Goal: Information Seeking & Learning: Understand process/instructions

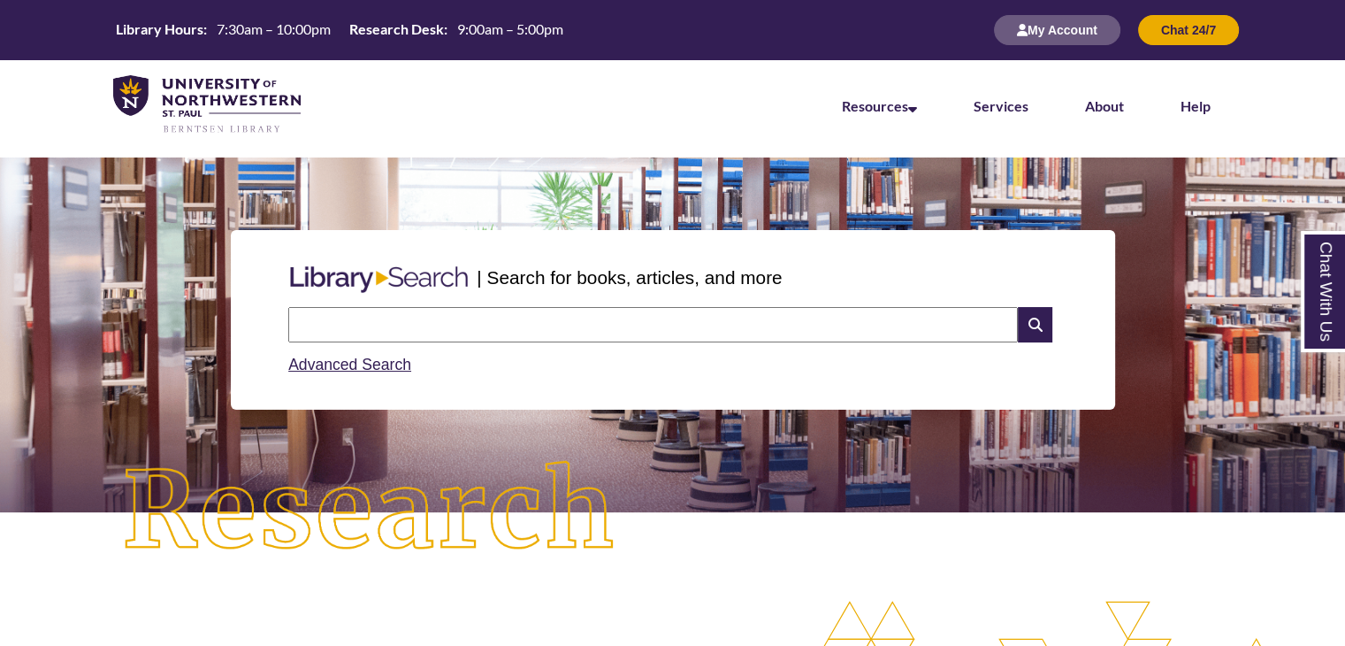
click at [697, 326] on input "text" at bounding box center [653, 324] width 730 height 35
type input "**********"
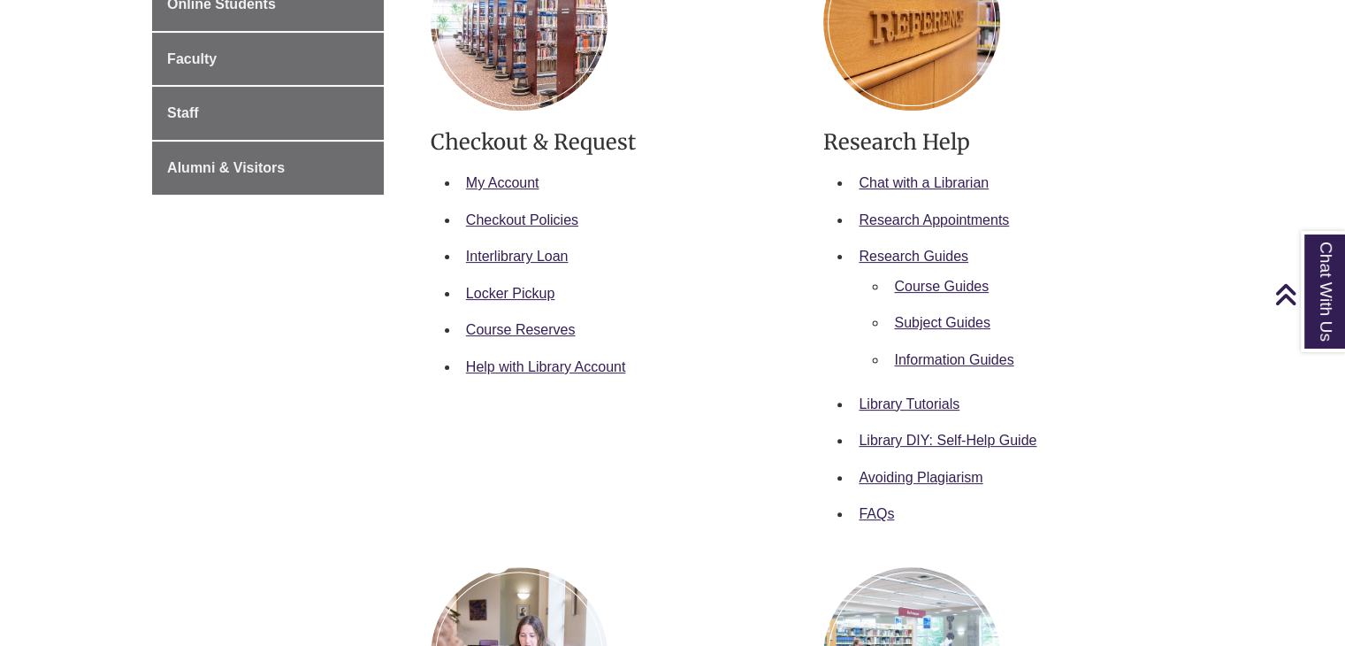
scroll to position [393, 0]
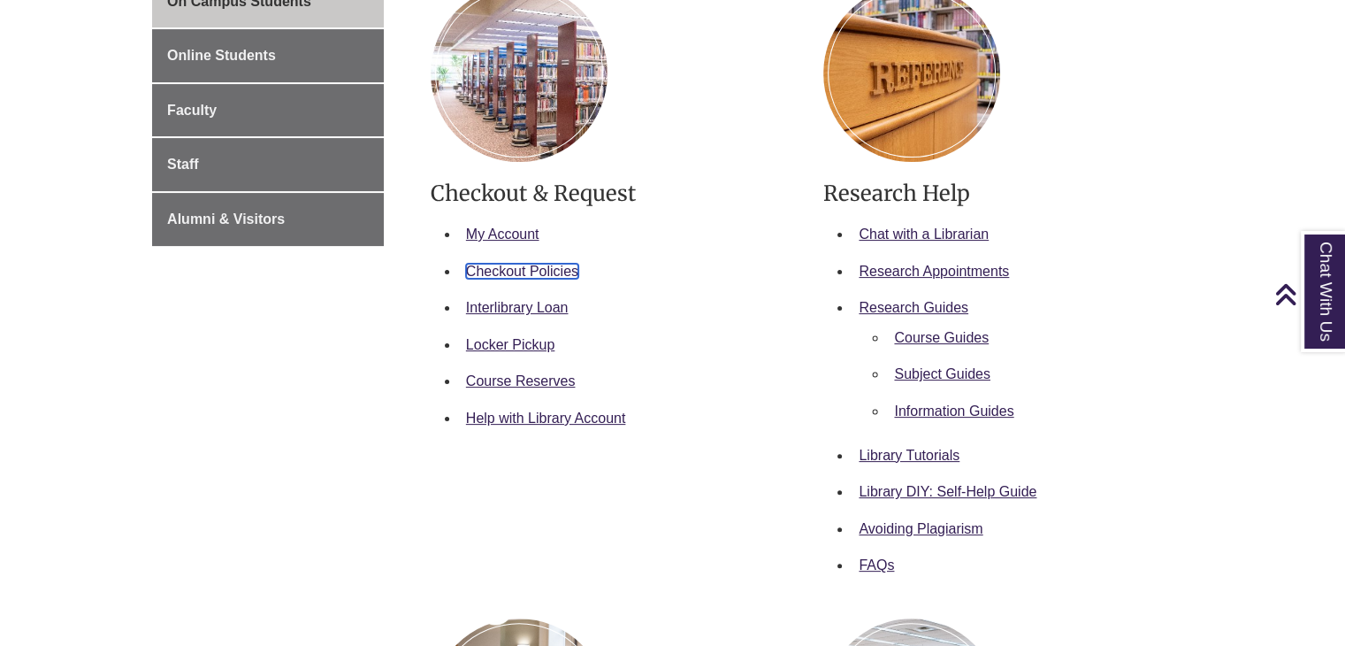
click at [513, 264] on link "Checkout Policies" at bounding box center [522, 271] width 112 height 15
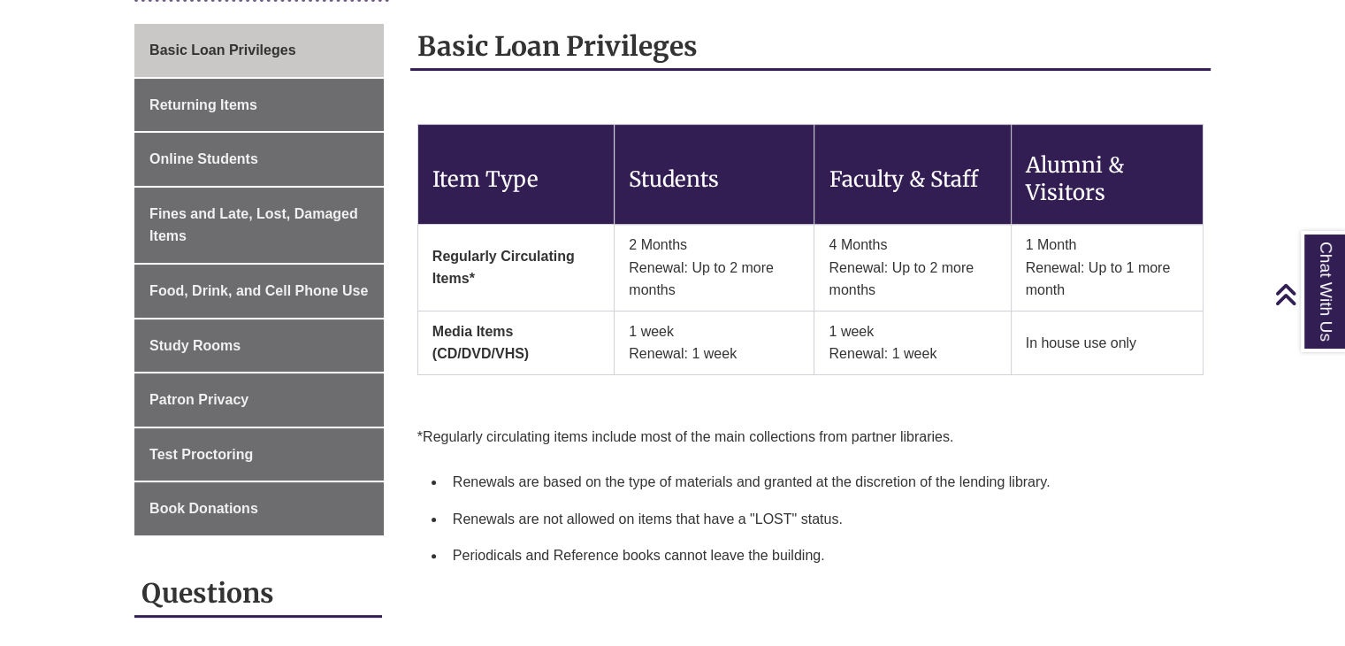
scroll to position [290, 0]
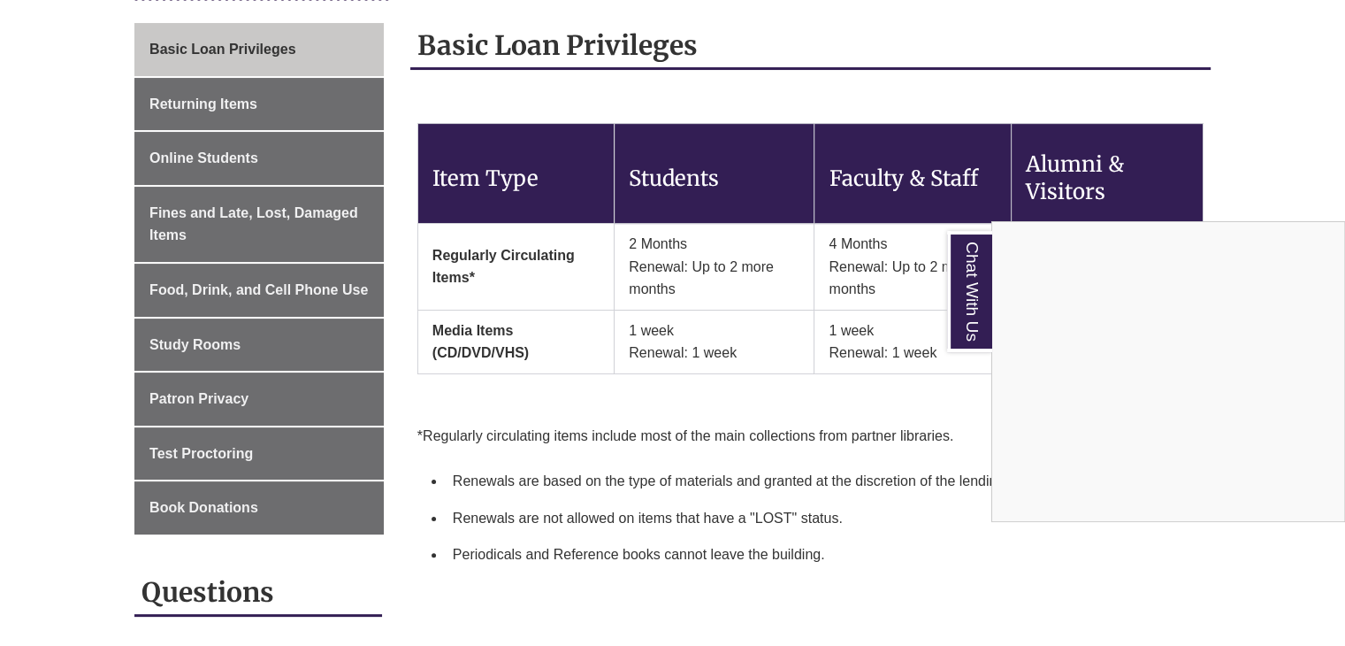
click at [1021, 570] on div "Chat With Us" at bounding box center [672, 323] width 1345 height 646
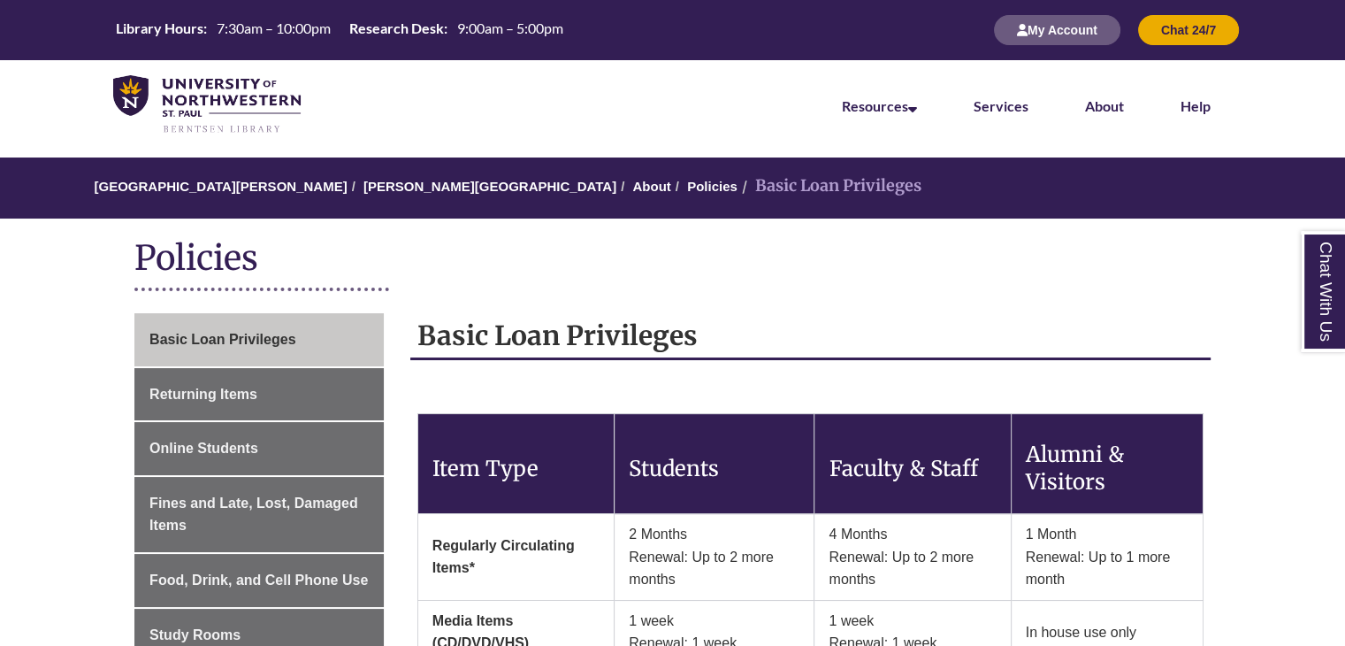
scroll to position [119, 0]
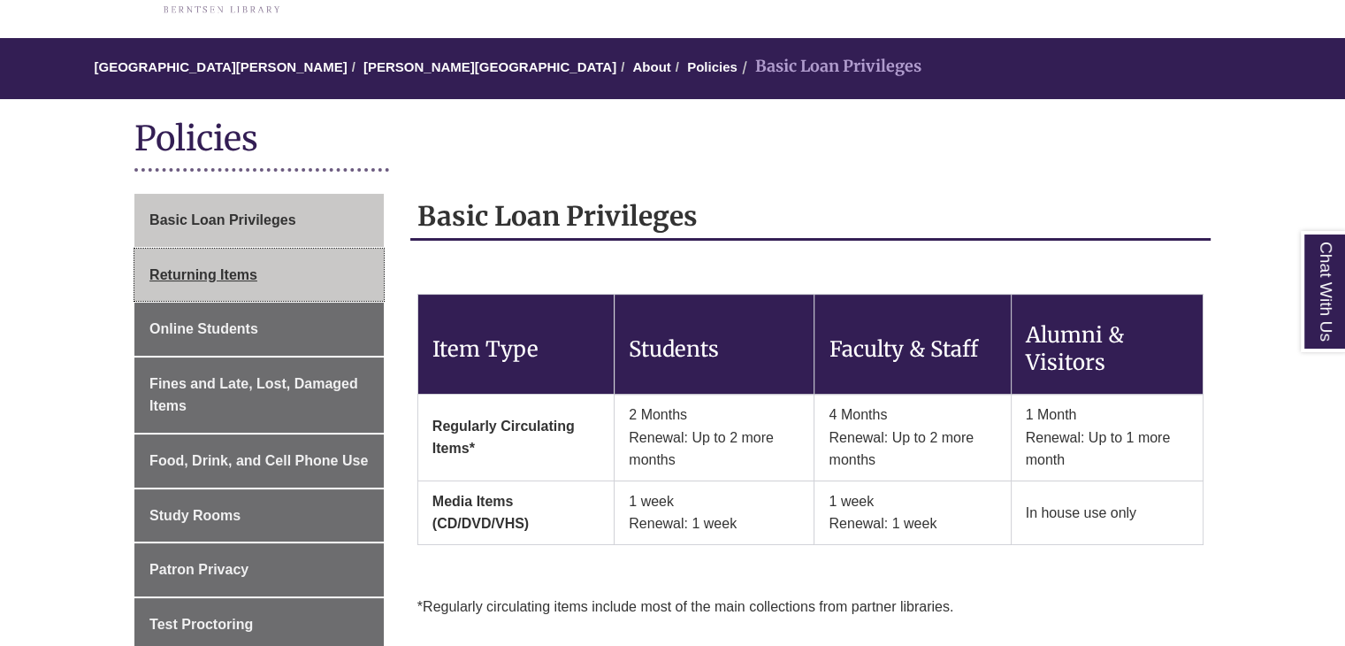
click at [199, 283] on link "Returning Items" at bounding box center [258, 274] width 249 height 53
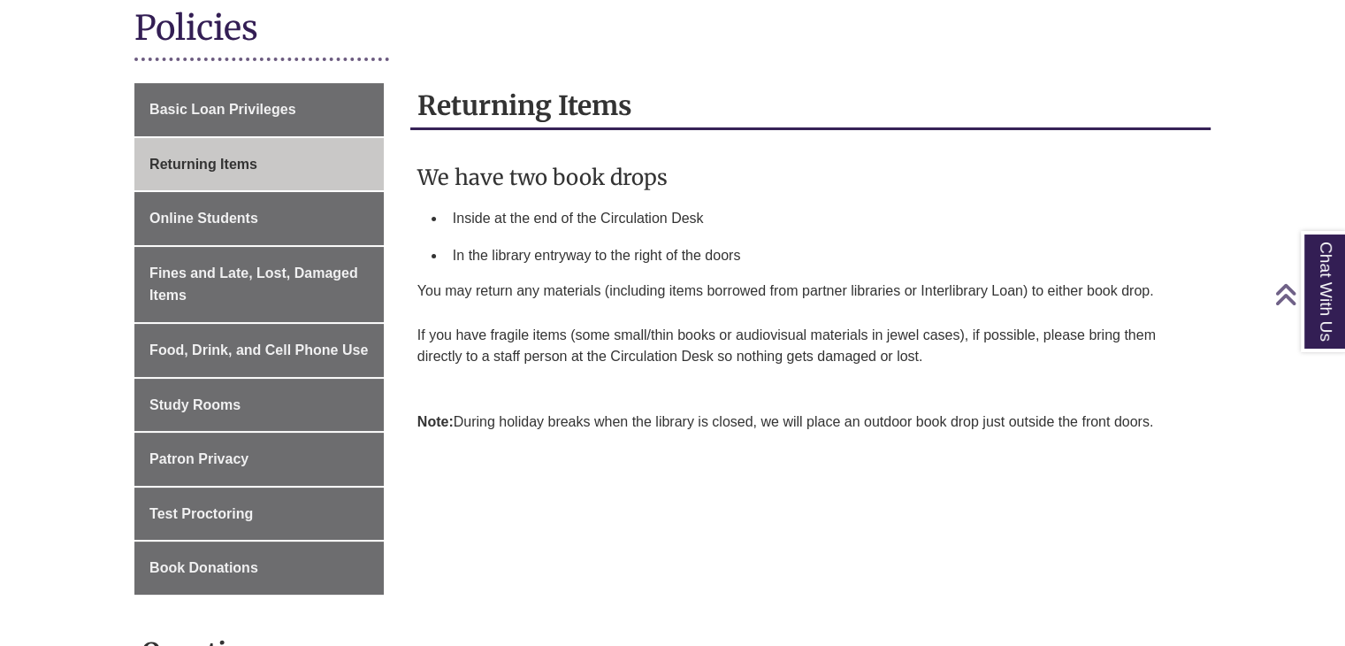
scroll to position [233, 0]
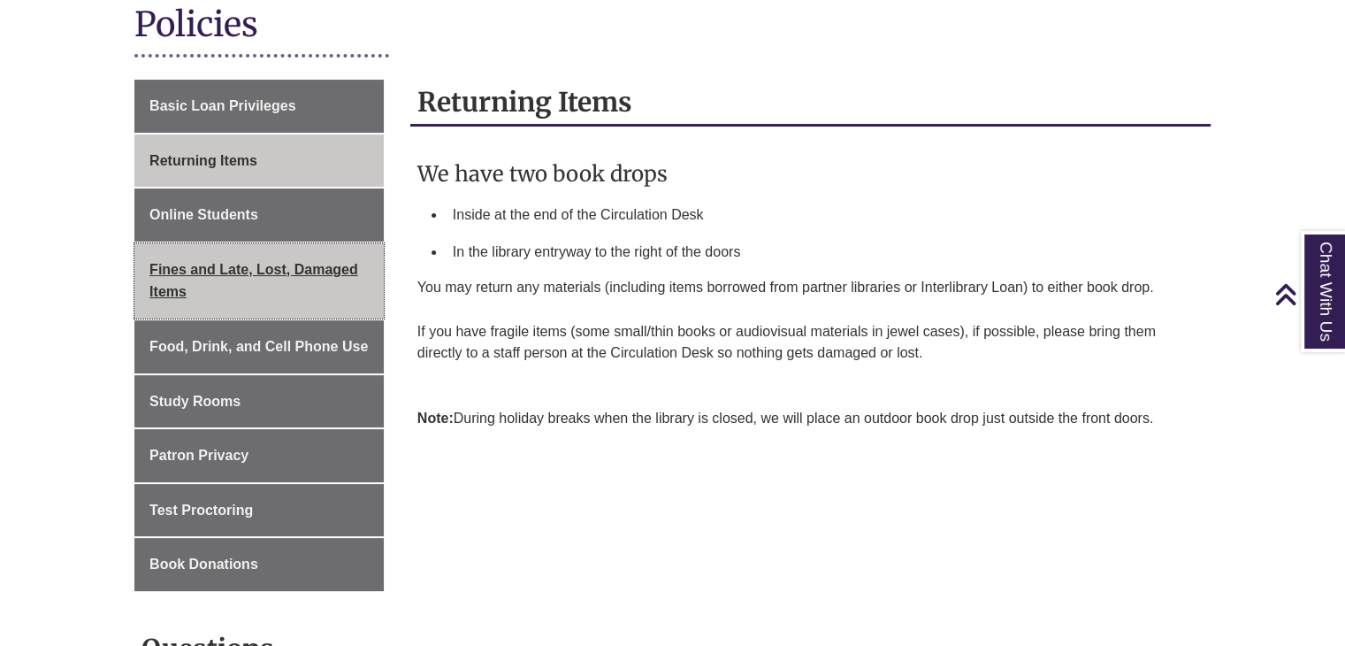
click at [180, 274] on span "Fines and Late, Lost, Damaged Items" at bounding box center [253, 281] width 209 height 38
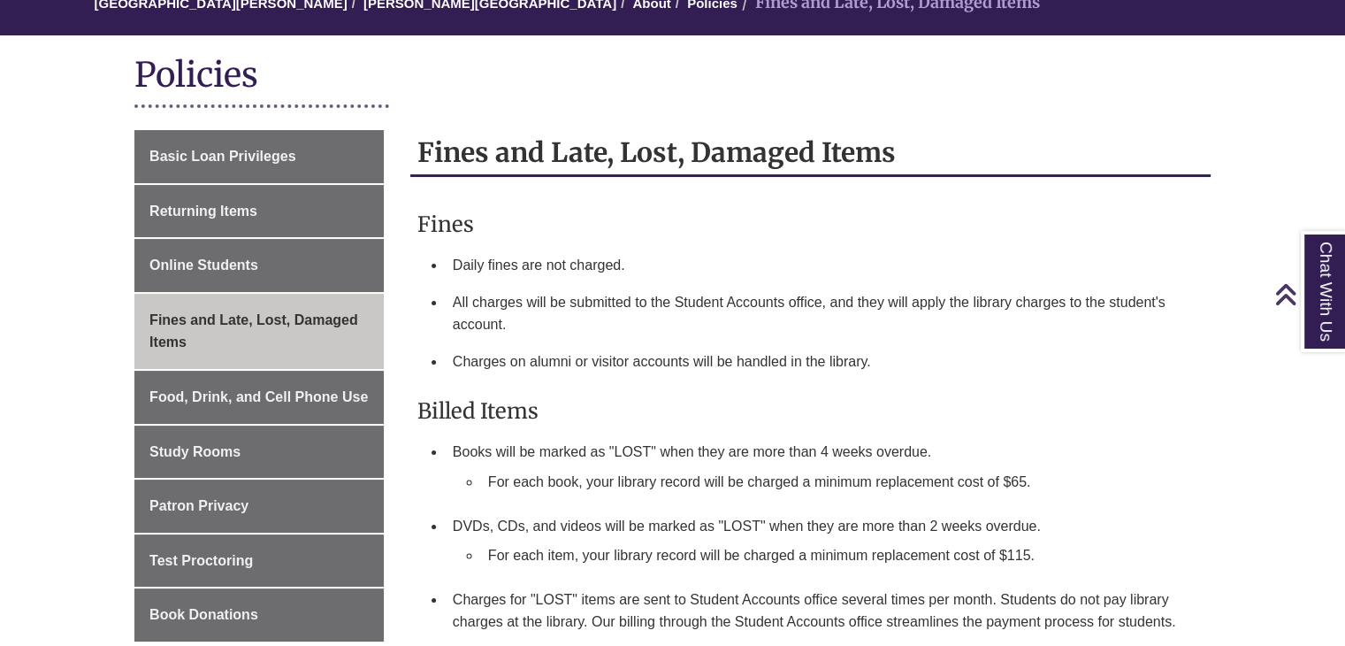
scroll to position [182, 0]
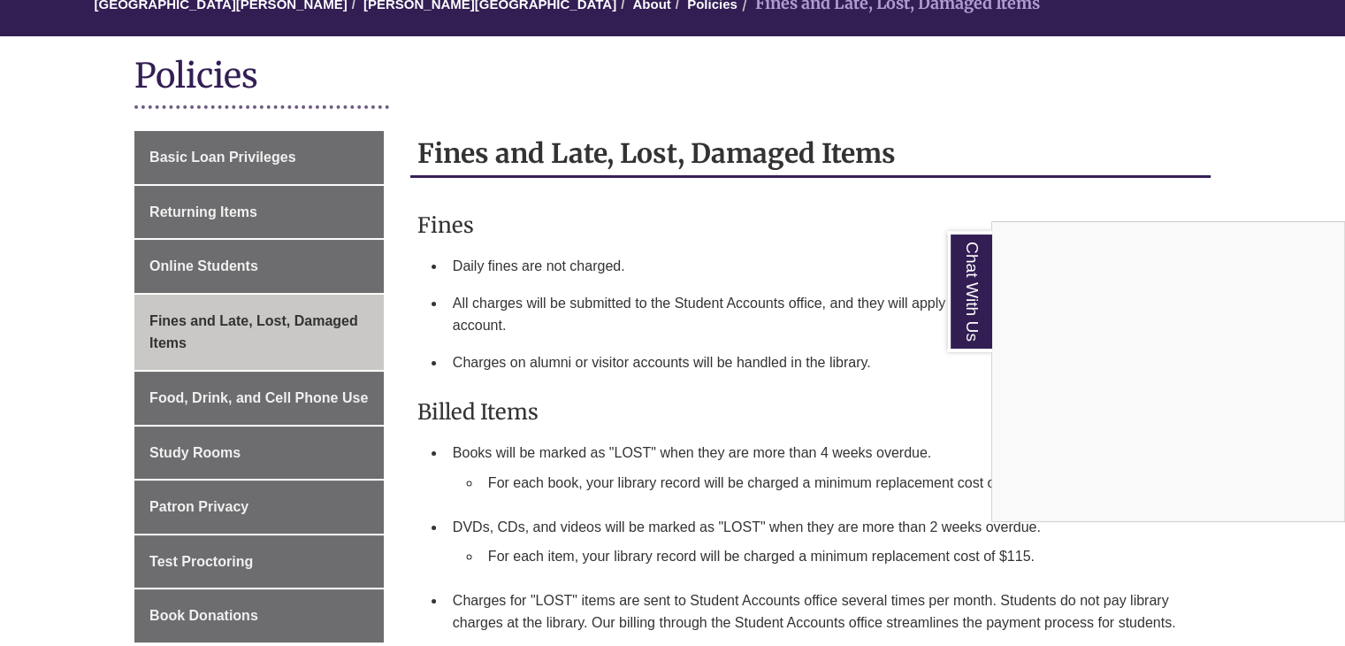
click at [252, 155] on div "Chat With Us" at bounding box center [672, 323] width 1345 height 646
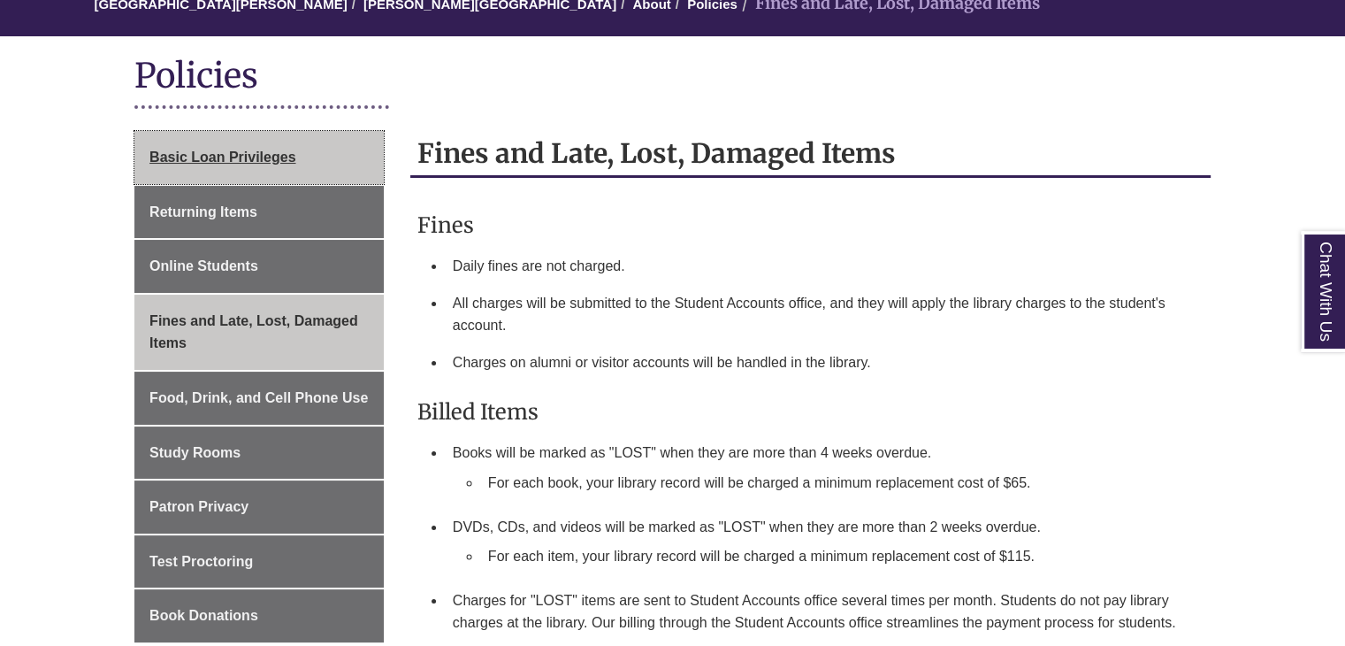
click at [245, 179] on link "Basic Loan Privileges" at bounding box center [258, 157] width 249 height 53
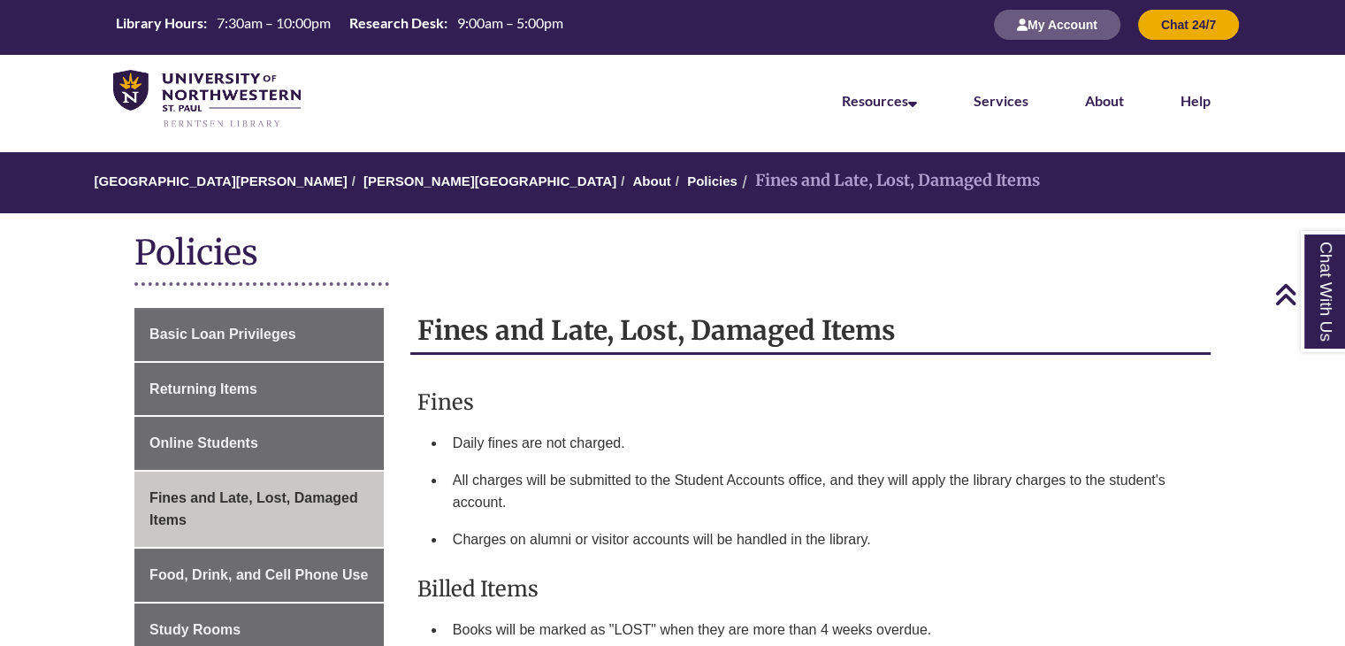
scroll to position [0, 0]
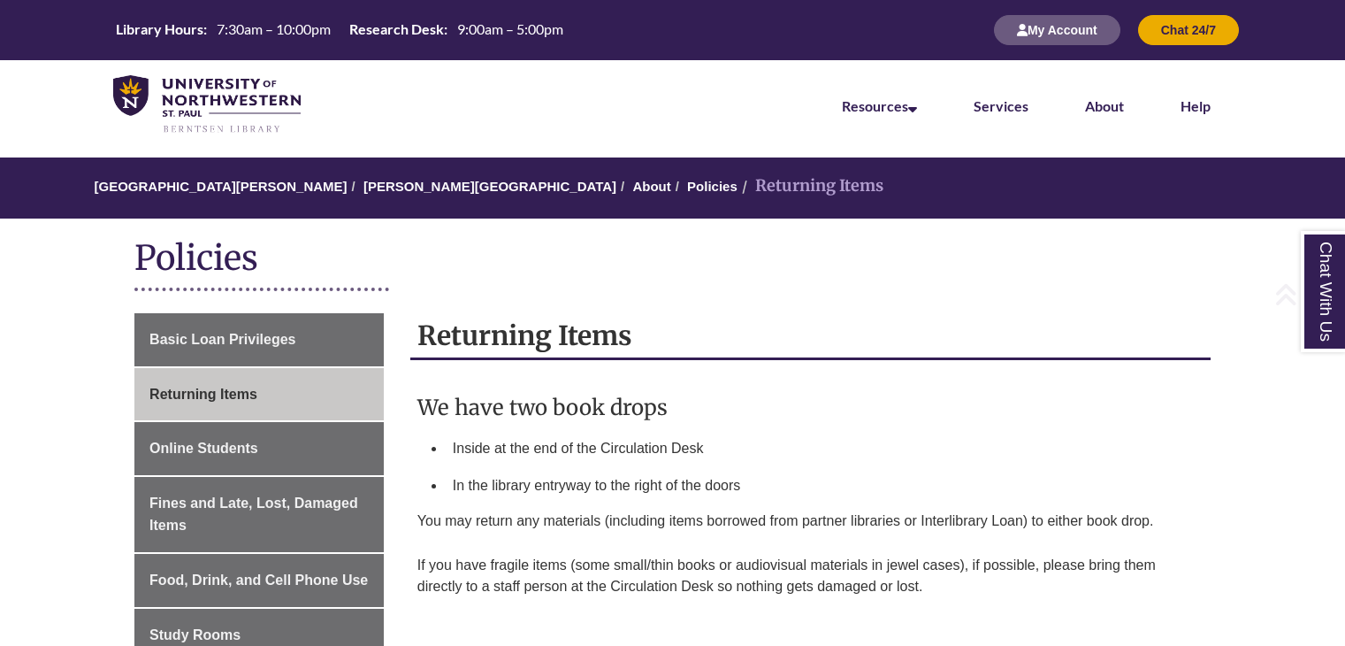
scroll to position [233, 0]
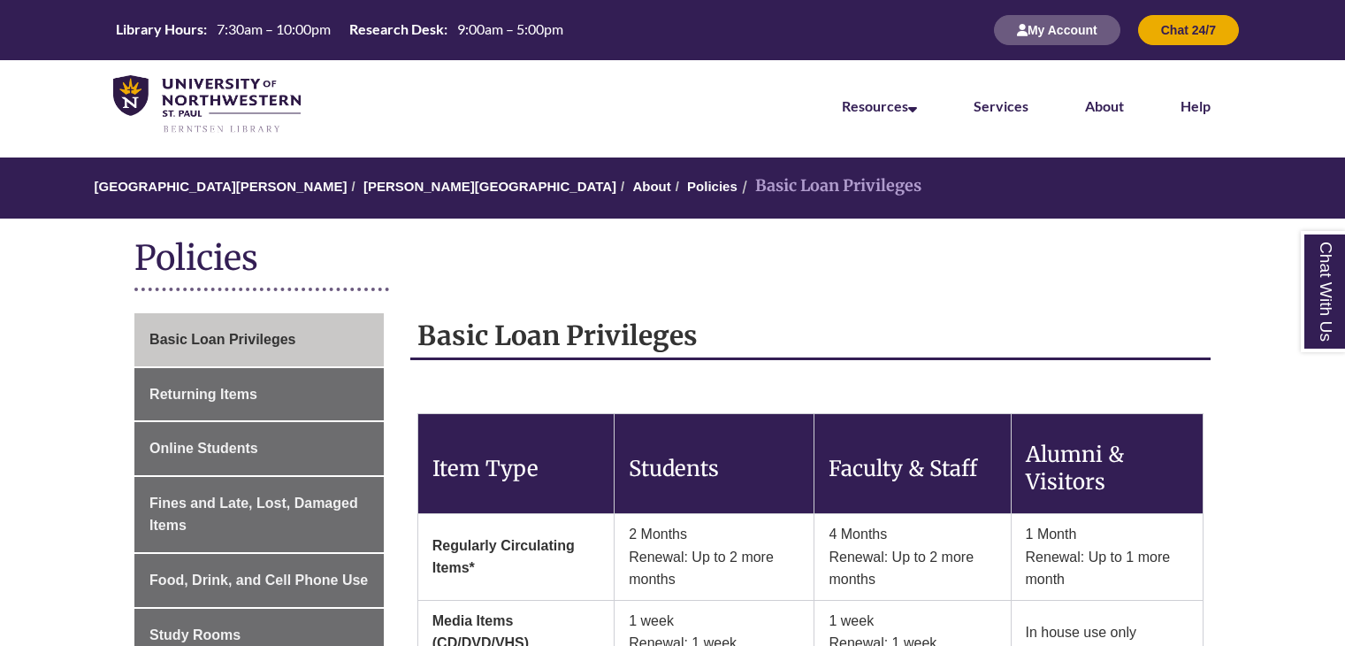
scroll to position [119, 0]
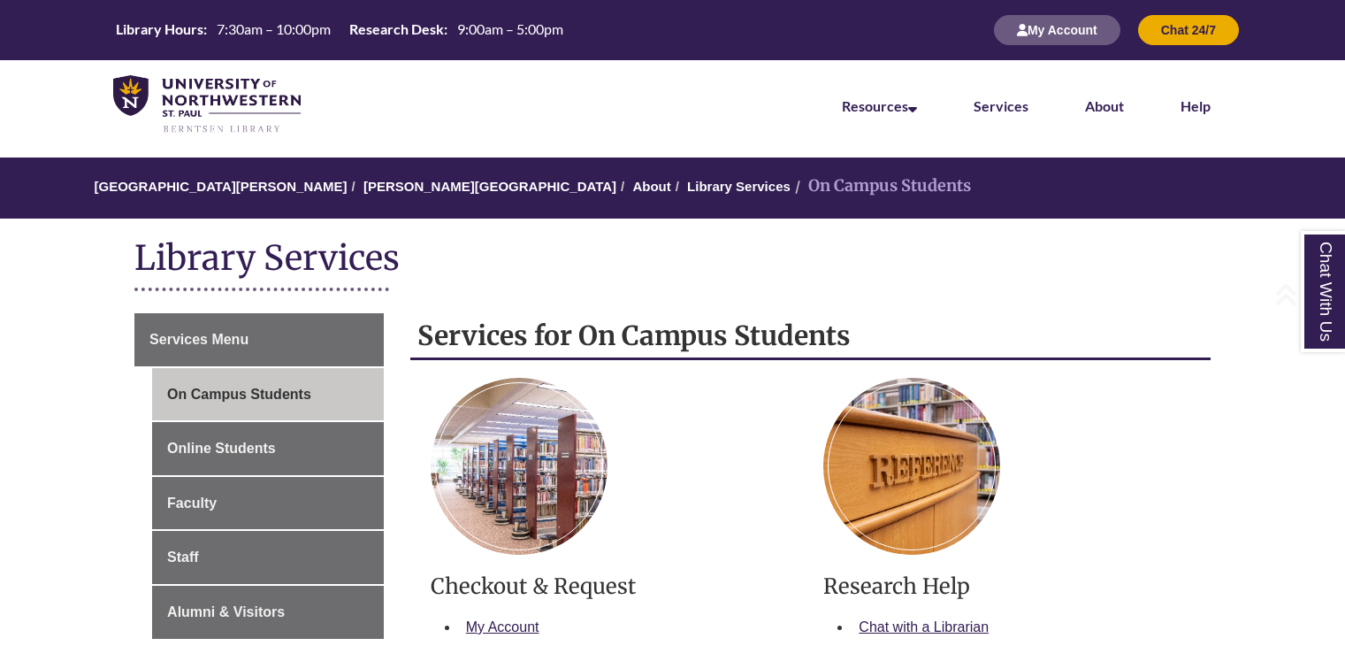
scroll to position [393, 0]
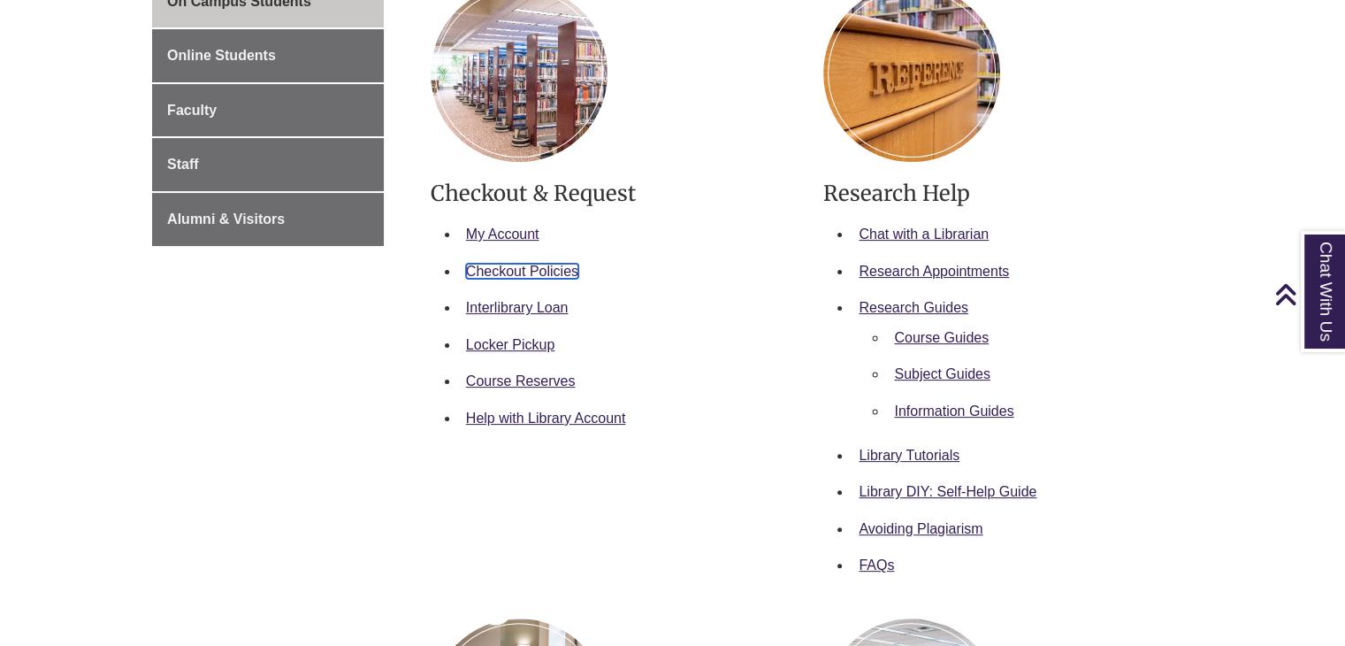
click at [485, 266] on link "Checkout Policies" at bounding box center [522, 271] width 112 height 15
click at [474, 235] on link "My Account" at bounding box center [502, 233] width 73 height 15
